Goal: Task Accomplishment & Management: Manage account settings

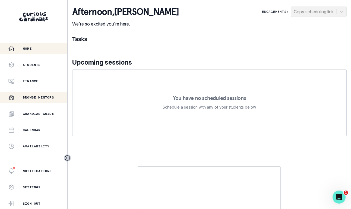
scroll to position [124, 0]
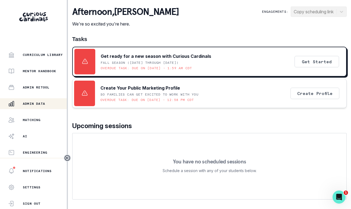
click at [28, 106] on div "Admin Data" at bounding box center [37, 103] width 59 height 7
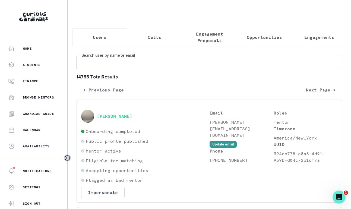
click at [116, 62] on input "Search user by name or email" at bounding box center [208, 63] width 265 height 14
type input "[PERSON_NAME]"
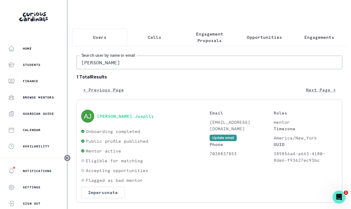
scroll to position [20, 0]
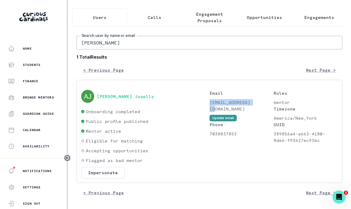
drag, startPoint x: 258, startPoint y: 102, endPoint x: 209, endPoint y: 103, distance: 48.3
click at [209, 103] on p "[EMAIL_ADDRESS][DOMAIN_NAME]" at bounding box center [241, 105] width 64 height 13
copy p "[EMAIL_ADDRESS][DOMAIN_NAME]"
click at [258, 43] on input "[PERSON_NAME]" at bounding box center [208, 43] width 265 height 14
click at [212, 21] on div "Users Calls Engagement Proposals Opportunities Engagements [PERSON_NAME] Search…" at bounding box center [209, 94] width 274 height 229
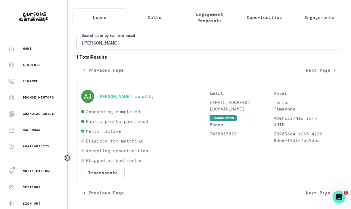
scroll to position [0, 0]
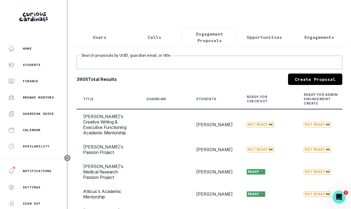
click at [154, 63] on input "Search proposals by UUID, guardian email, or title" at bounding box center [208, 63] width 265 height 14
type input "aarya"
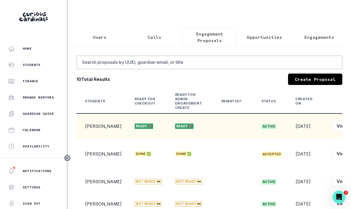
scroll to position [0, 119]
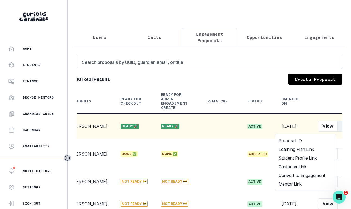
click at [337, 129] on button "Edit" at bounding box center [345, 126] width 17 height 11
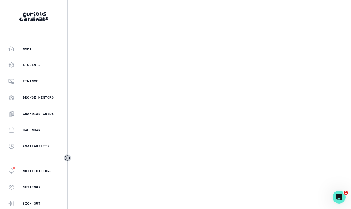
select select "2e0e0867-17d0-41a8-92b9-7b446b3bc83e"
select select "519877f8-d88f-48d5-b35a-d9ce14346d72"
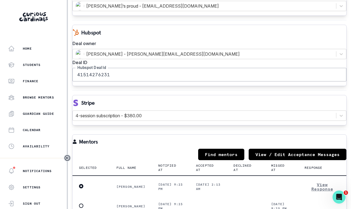
scroll to position [590, 0]
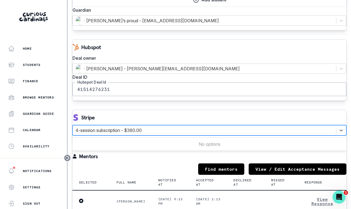
click at [179, 134] on div at bounding box center [204, 130] width 258 height 8
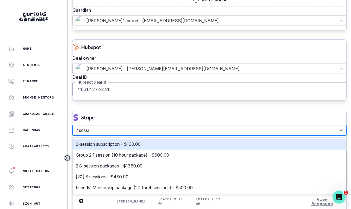
type input "2 session"
click at [164, 147] on div "2-session subscription - $190.00" at bounding box center [209, 144] width 267 height 7
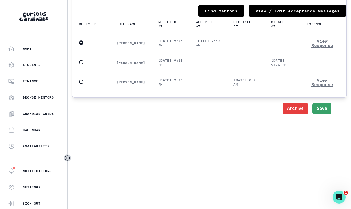
scroll to position [776, 0]
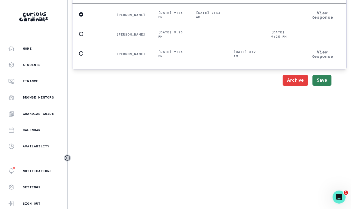
click at [318, 86] on button "Save" at bounding box center [321, 80] width 19 height 11
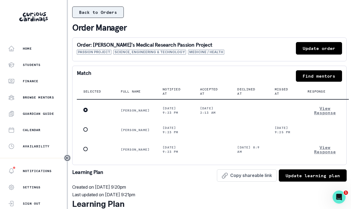
click at [116, 13] on button "Back to Orders" at bounding box center [98, 12] width 52 height 11
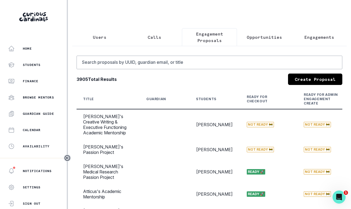
click at [228, 72] on div "Search proposals by UUID, guardian email, or title 3905 Total Results Create Pr…" at bounding box center [208, 203] width 265 height 294
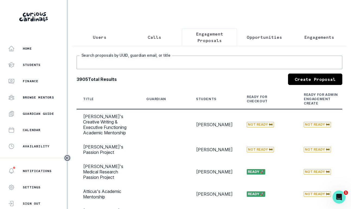
click at [226, 66] on input "Search proposals by UUID, guardian email, or title" at bounding box center [208, 63] width 265 height 14
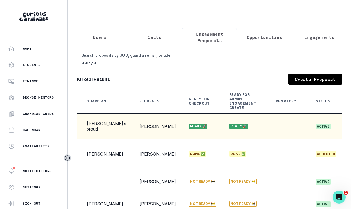
scroll to position [0, 119]
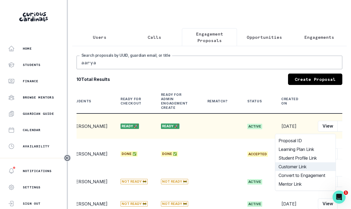
click at [314, 166] on button "Customer Link" at bounding box center [305, 166] width 60 height 9
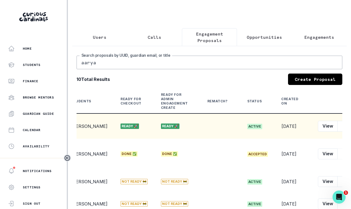
drag, startPoint x: 160, startPoint y: 63, endPoint x: 102, endPoint y: 52, distance: 59.4
click at [102, 52] on div "aarya Search proposals by UUID, guardian email, or title 10 Total Results Creat…" at bounding box center [209, 213] width 274 height 335
type input "[PERSON_NAME]"
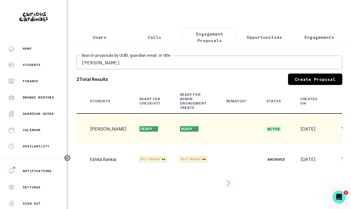
scroll to position [0, 111]
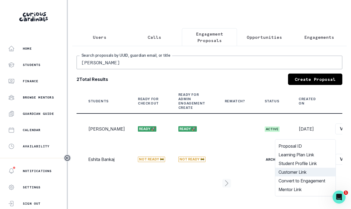
click at [309, 171] on button "Customer Link" at bounding box center [305, 172] width 60 height 9
